Goal: Task Accomplishment & Management: Complete application form

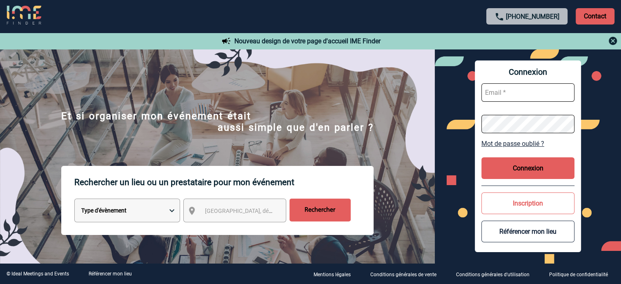
type input "cleborgne@ime-groupe.com"
click at [547, 166] on button "Connexion" at bounding box center [527, 168] width 93 height 22
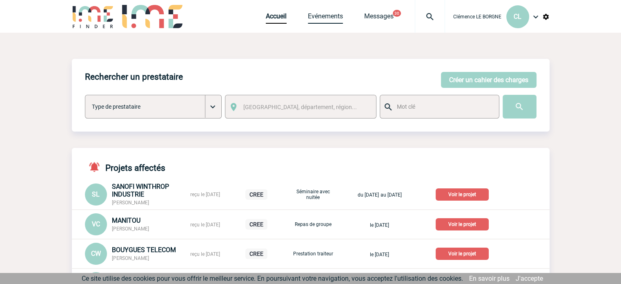
click at [311, 17] on link "Evénements" at bounding box center [325, 17] width 35 height 11
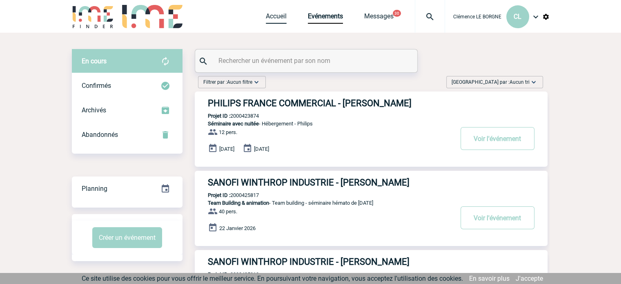
click at [280, 17] on link "Accueil" at bounding box center [276, 17] width 21 height 11
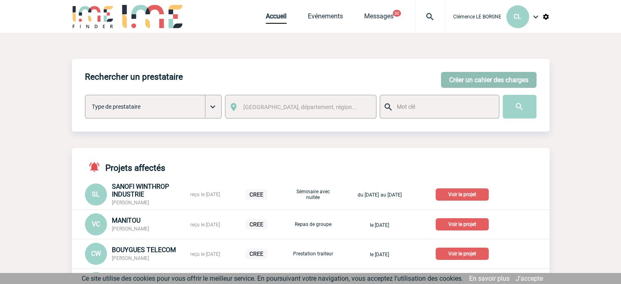
click at [476, 77] on button "Créer un cahier des charges" at bounding box center [489, 80] width 96 height 16
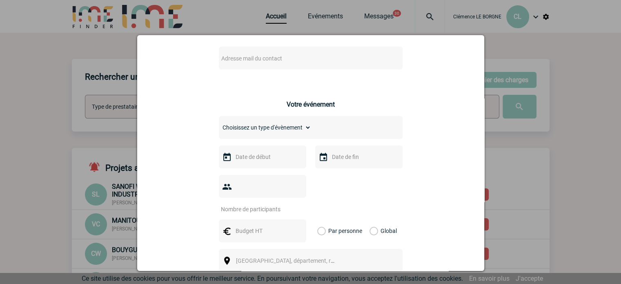
click at [251, 257] on span "[GEOGRAPHIC_DATA], département, région..." at bounding box center [292, 260] width 113 height 7
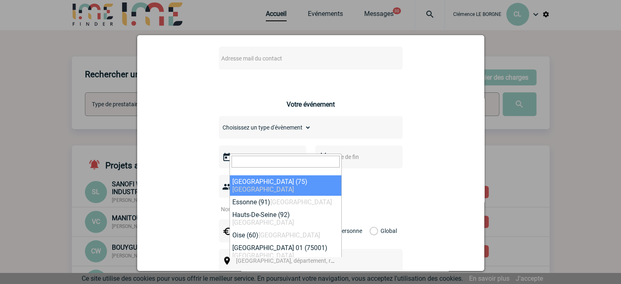
scroll to position [163, 0]
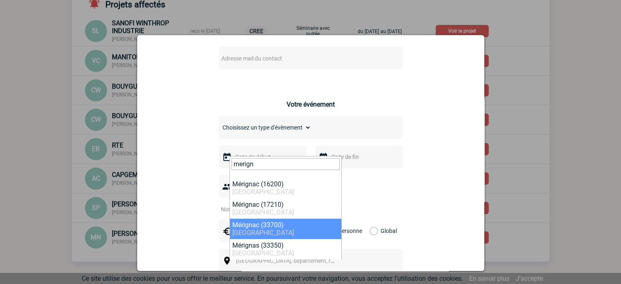
type input "merign"
select select "24650"
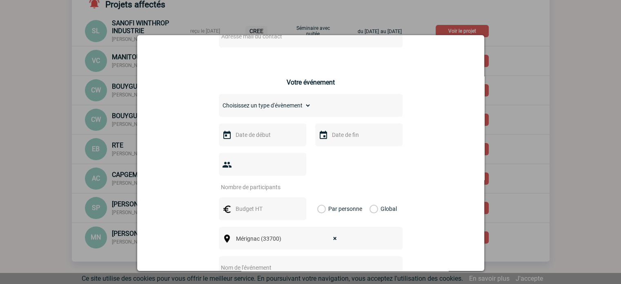
scroll to position [122, 0]
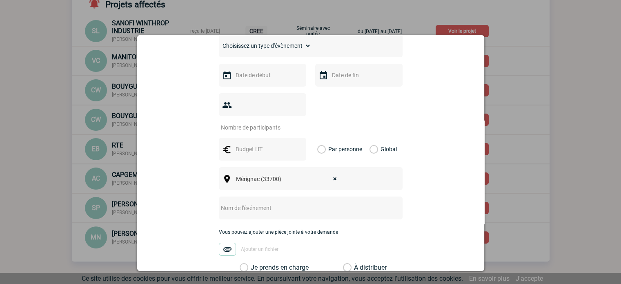
click at [256, 202] on input "text" at bounding box center [300, 207] width 162 height 11
type input "CENTRALISATION"
click at [254, 263] on label "Je prends en charge" at bounding box center [247, 267] width 14 height 8
click at [0, 0] on input "Je prends en charge" at bounding box center [0, 0] width 0 height 0
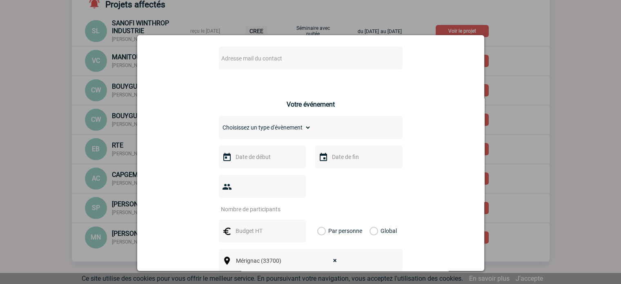
scroll to position [0, 0]
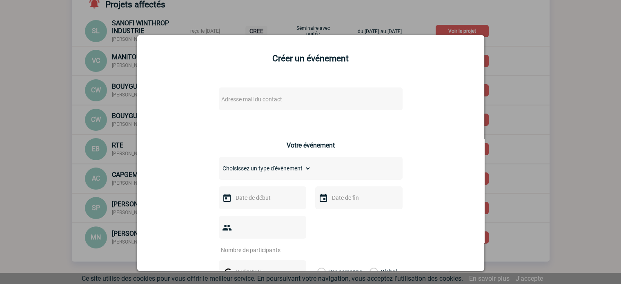
click at [258, 102] on span "Adresse mail du contact" at bounding box center [251, 99] width 61 height 7
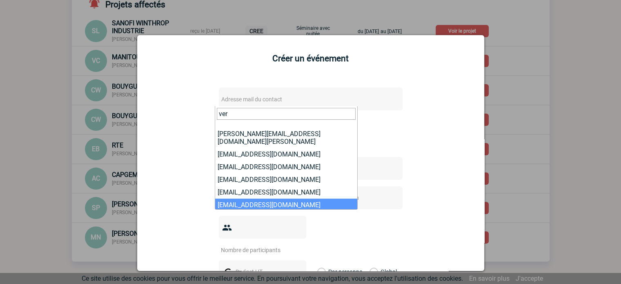
type input "ver"
select select "101652"
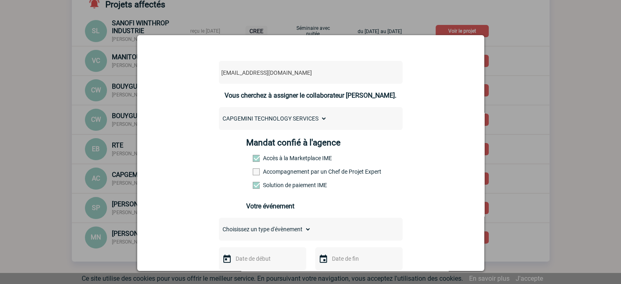
scroll to position [82, 0]
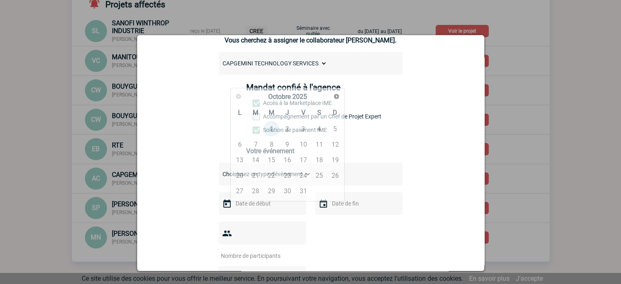
click at [251, 206] on input "text" at bounding box center [262, 203] width 56 height 11
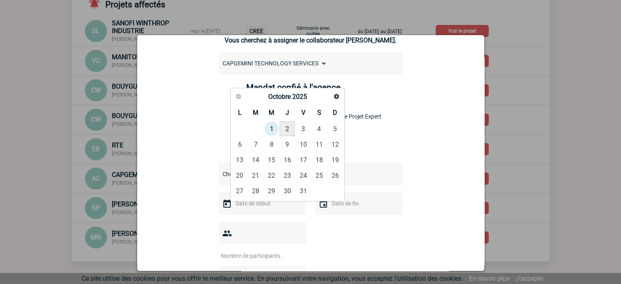
click at [287, 132] on link "2" at bounding box center [287, 128] width 15 height 15
type input "02-10-2025"
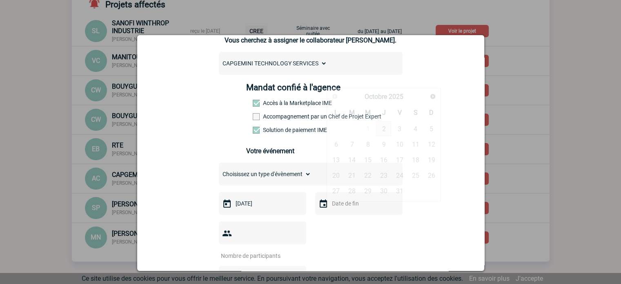
click at [347, 205] on input "text" at bounding box center [358, 203] width 56 height 11
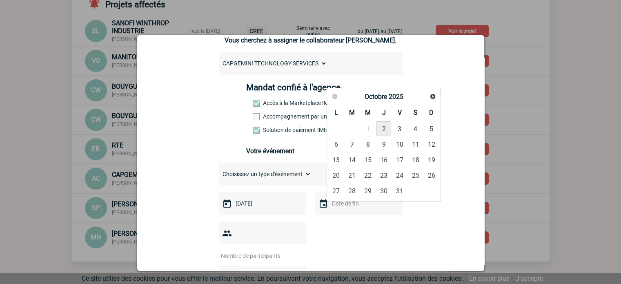
click at [384, 131] on link "2" at bounding box center [383, 128] width 15 height 15
type input "02-10-2025"
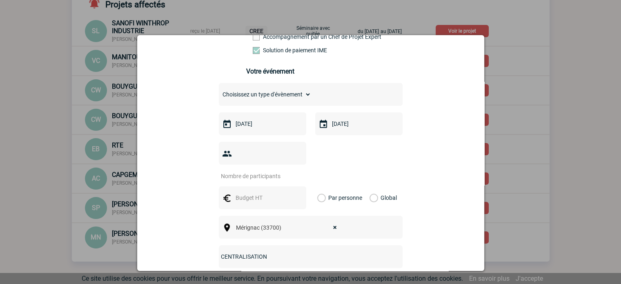
scroll to position [163, 0]
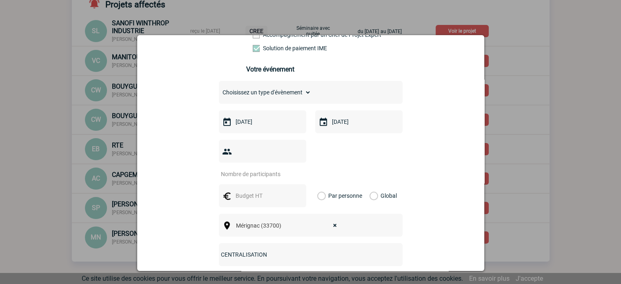
drag, startPoint x: 384, startPoint y: 180, endPoint x: 378, endPoint y: 180, distance: 5.7
click at [375, 184] on label "Global" at bounding box center [371, 195] width 5 height 23
click at [0, 0] on input "Global" at bounding box center [0, 0] width 0 height 0
drag, startPoint x: 249, startPoint y: 182, endPoint x: 353, endPoint y: 186, distance: 104.2
click at [251, 190] on input "text" at bounding box center [262, 195] width 56 height 11
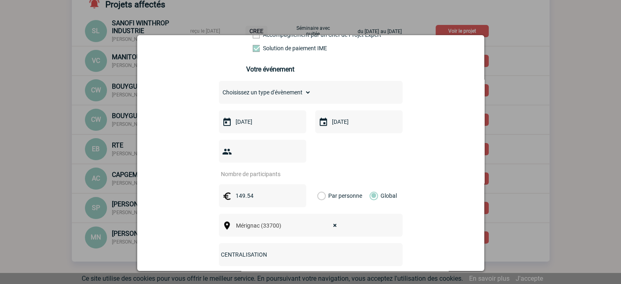
type input "149.54"
click at [297, 91] on select "Choisissez un type d'évènement Séminaire avec nuitée Séminaire sans nuitée Repa…" at bounding box center [265, 92] width 92 height 11
select select "5"
click at [219, 89] on select "Choisissez un type d'évènement Séminaire avec nuitée Séminaire sans nuitée Repa…" at bounding box center [265, 92] width 92 height 11
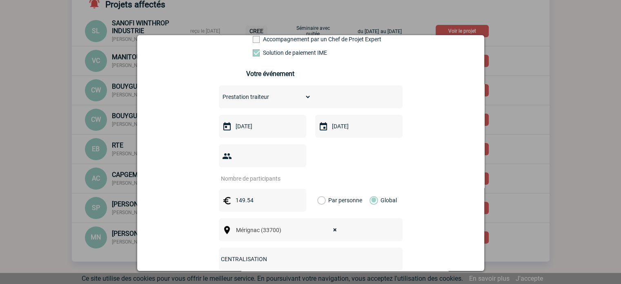
scroll to position [154, 0]
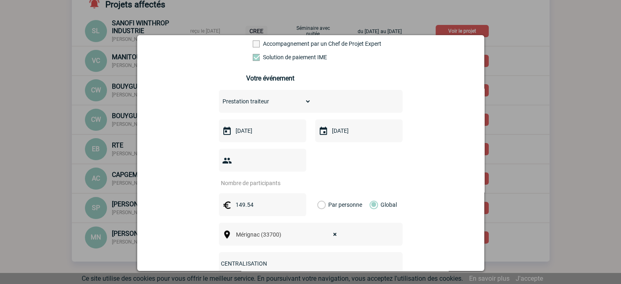
click at [236, 178] on input "number" at bounding box center [257, 183] width 77 height 11
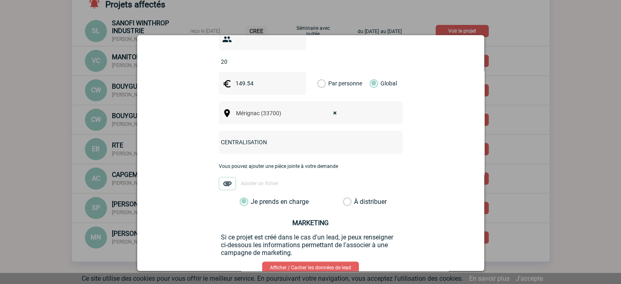
scroll to position [318, 0]
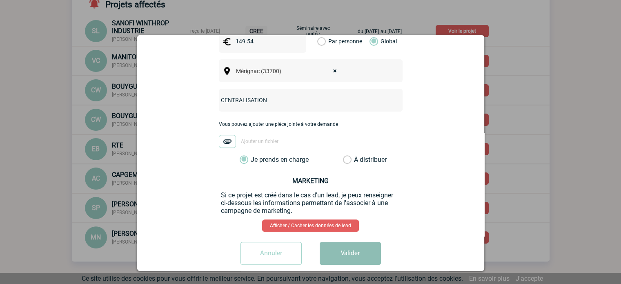
type input "20"
click at [355, 243] on button "Valider" at bounding box center [350, 253] width 61 height 23
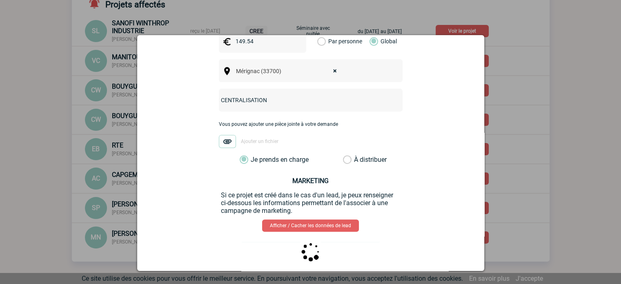
scroll to position [0, 0]
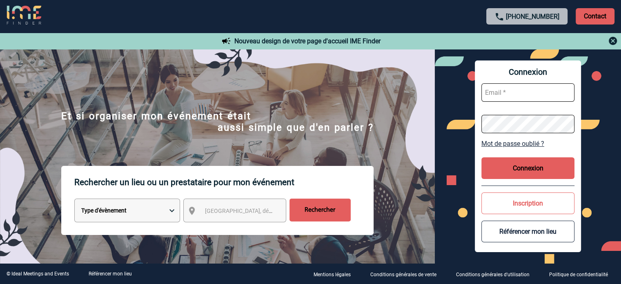
type input "cleborgne@ime-groupe.com"
click at [494, 162] on button "Connexion" at bounding box center [527, 168] width 93 height 22
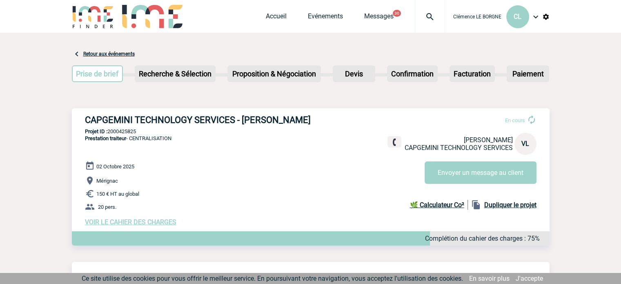
drag, startPoint x: 80, startPoint y: 117, endPoint x: 331, endPoint y: 117, distance: 251.5
click at [331, 117] on div "CAPGEMINI TECHNOLOGY SERVICES - [PERSON_NAME] En cours [PERSON_NAME] CAPGEMINI …" at bounding box center [311, 170] width 478 height 124
copy h3 "CAPGEMINI TECHNOLOGY SERVICES - [PERSON_NAME]"
click at [129, 133] on p "Projet ID : 2000425825" at bounding box center [311, 131] width 478 height 6
drag, startPoint x: 149, startPoint y: 131, endPoint x: 109, endPoint y: 132, distance: 39.2
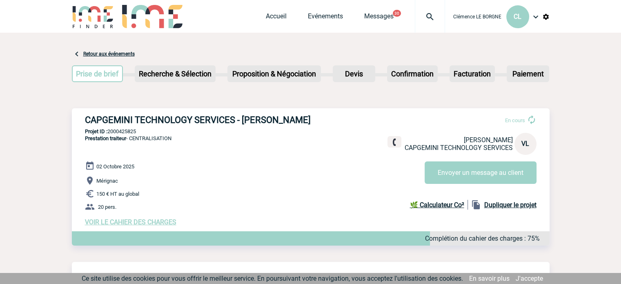
click at [109, 132] on p "Projet ID : 2000425825" at bounding box center [311, 131] width 478 height 6
copy p "2000425825"
